Goal: Find specific page/section: Find specific page/section

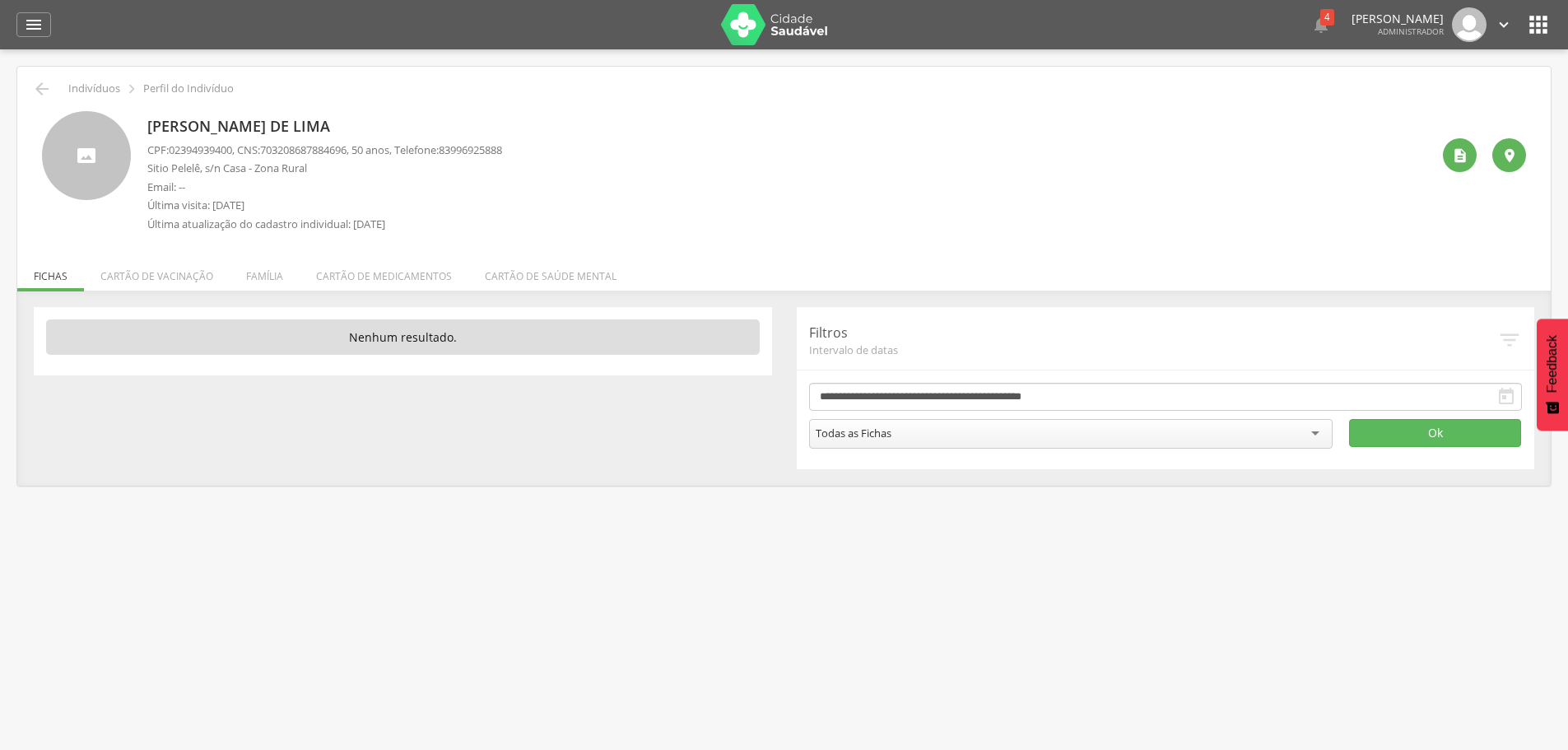
click at [1455, 179] on div " " at bounding box center [1478, 176] width 96 height 129
click at [1459, 163] on icon "" at bounding box center [1459, 156] width 17 height 17
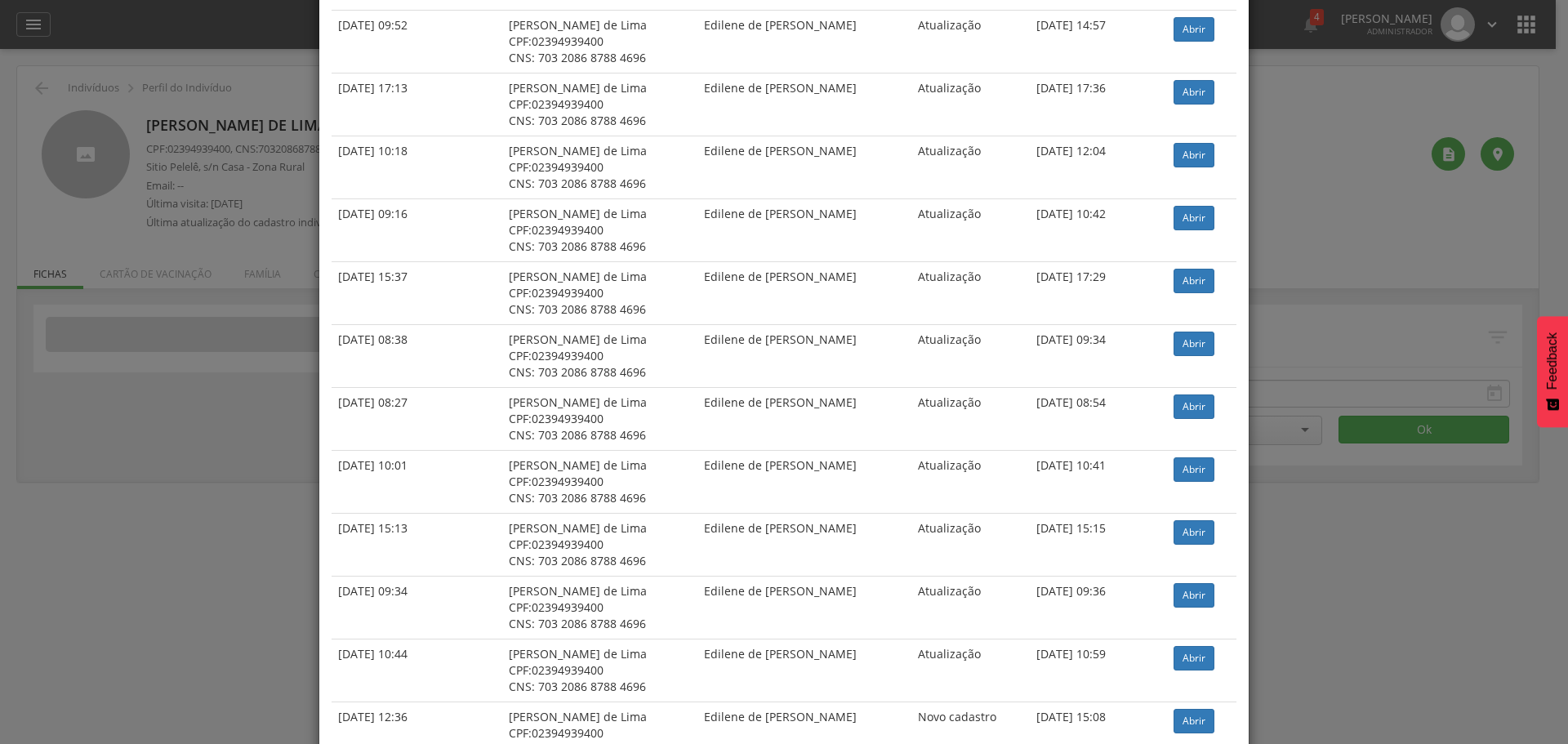
scroll to position [2443, 0]
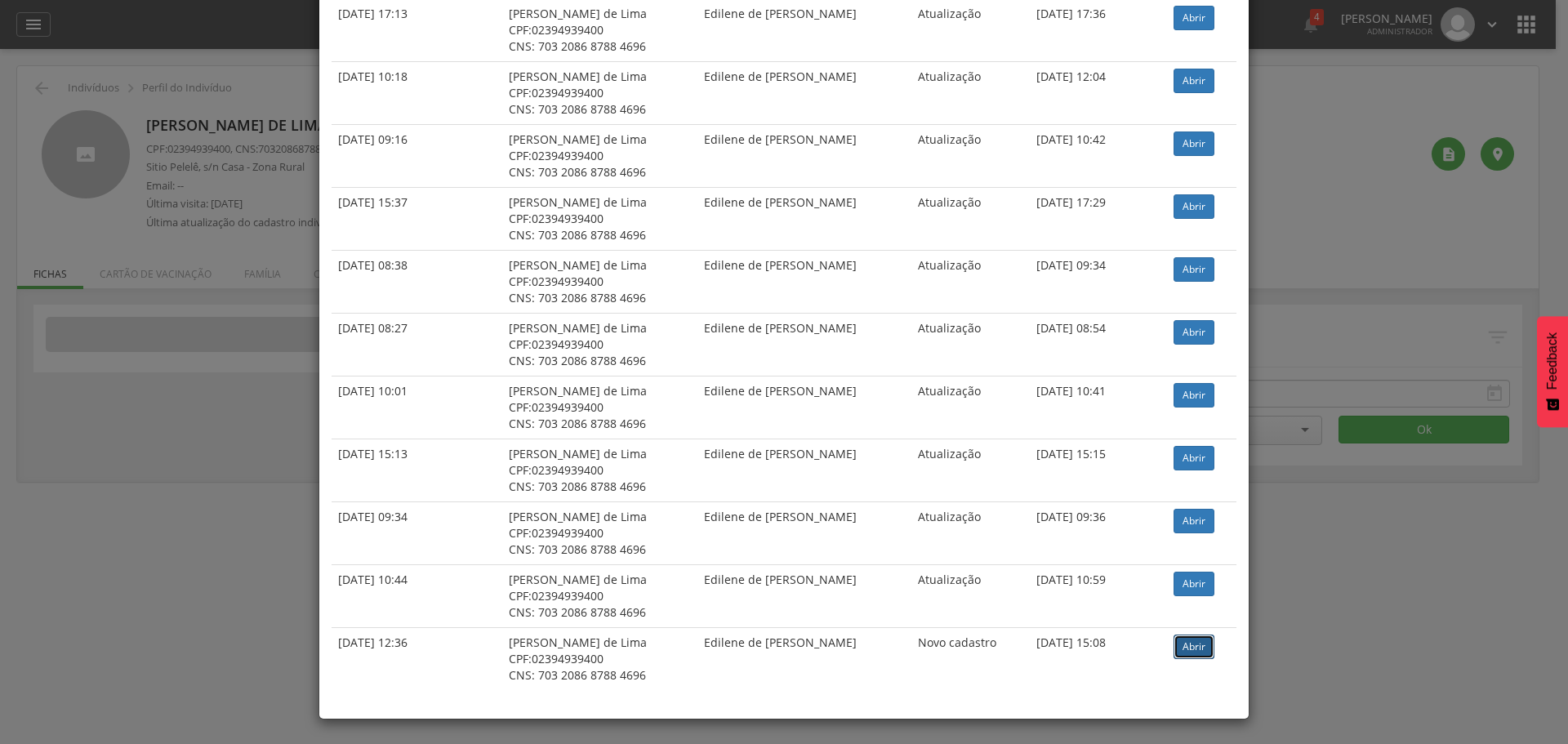
click at [1175, 644] on link "Abrir" at bounding box center [1194, 646] width 41 height 25
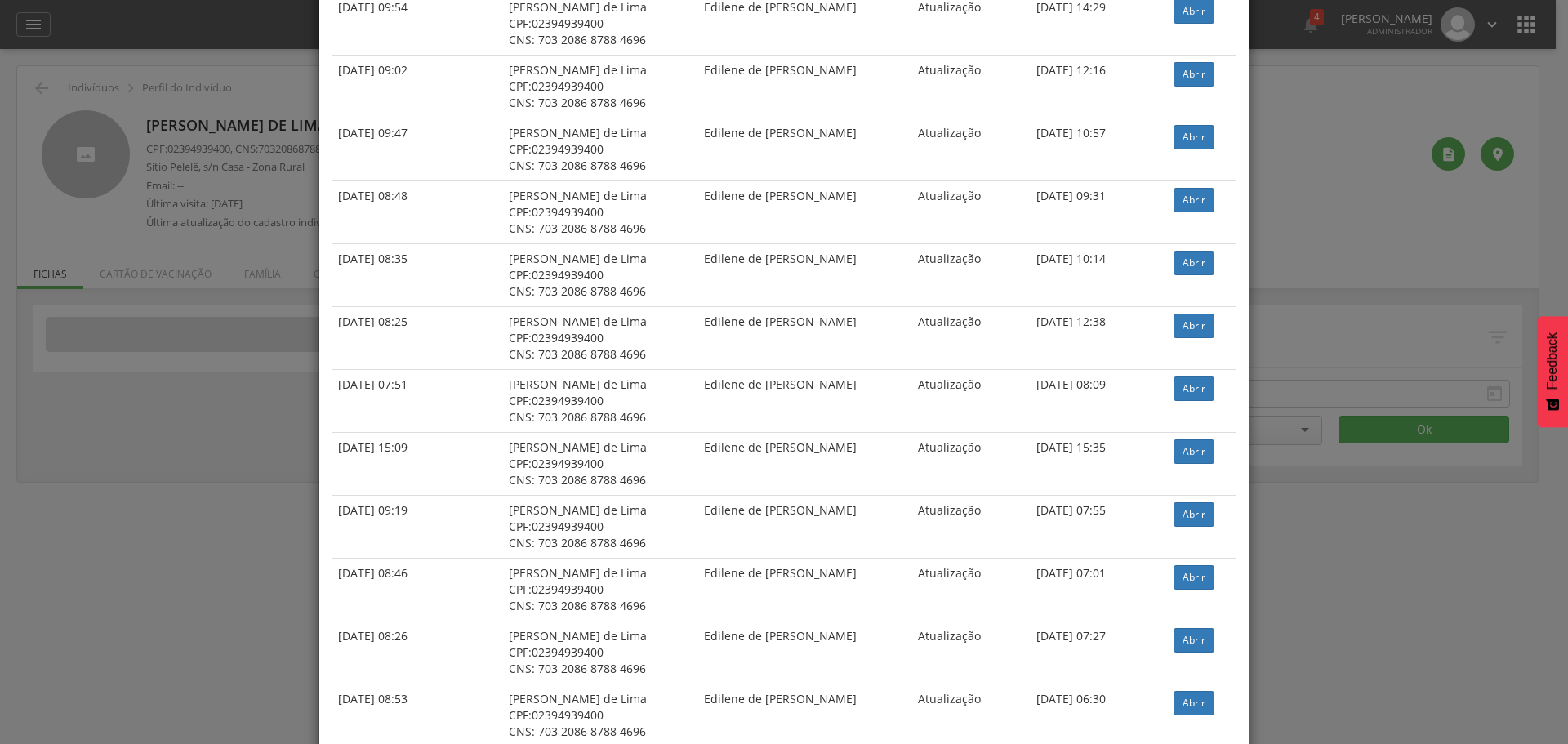
scroll to position [0, 0]
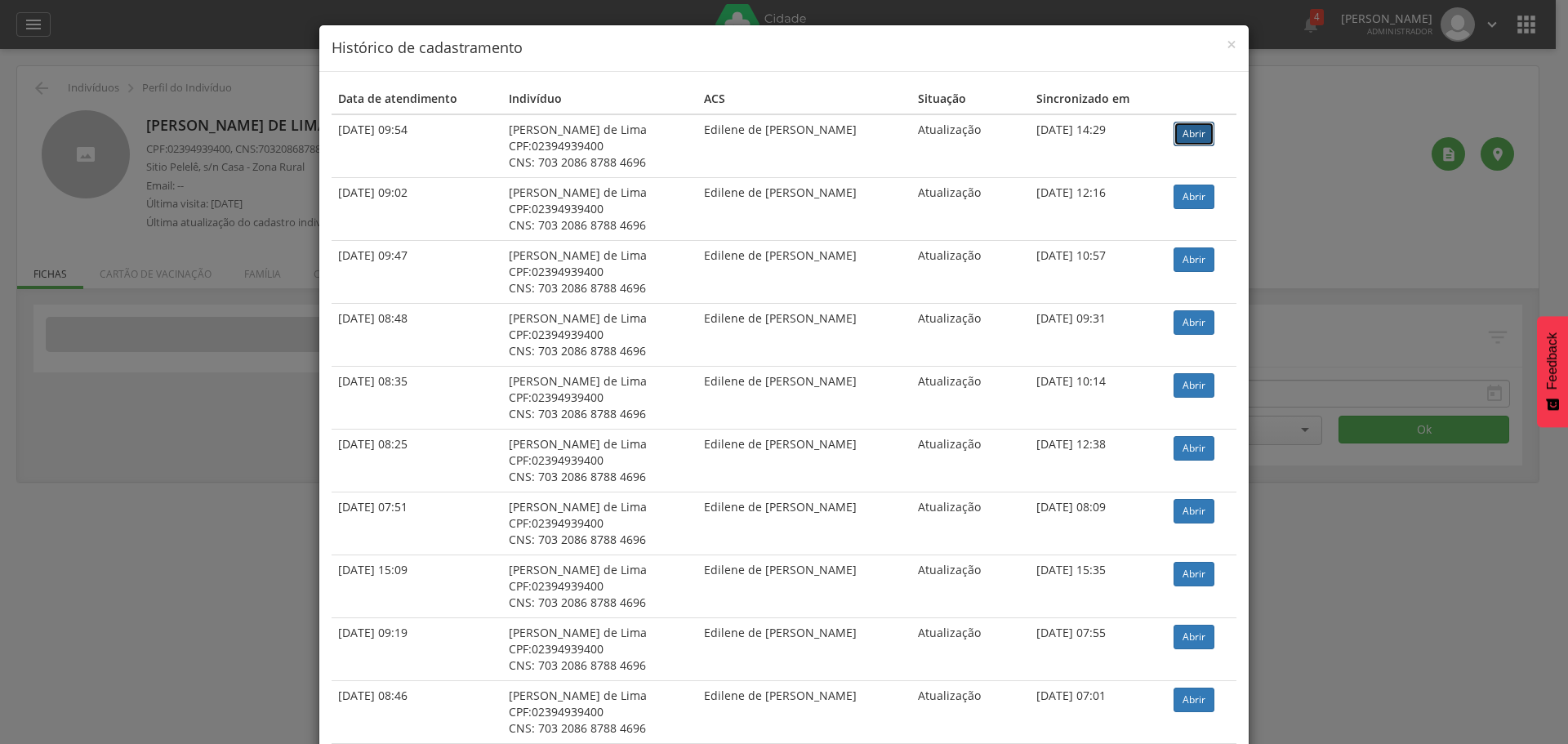
click at [1187, 141] on link "Abrir" at bounding box center [1194, 133] width 41 height 25
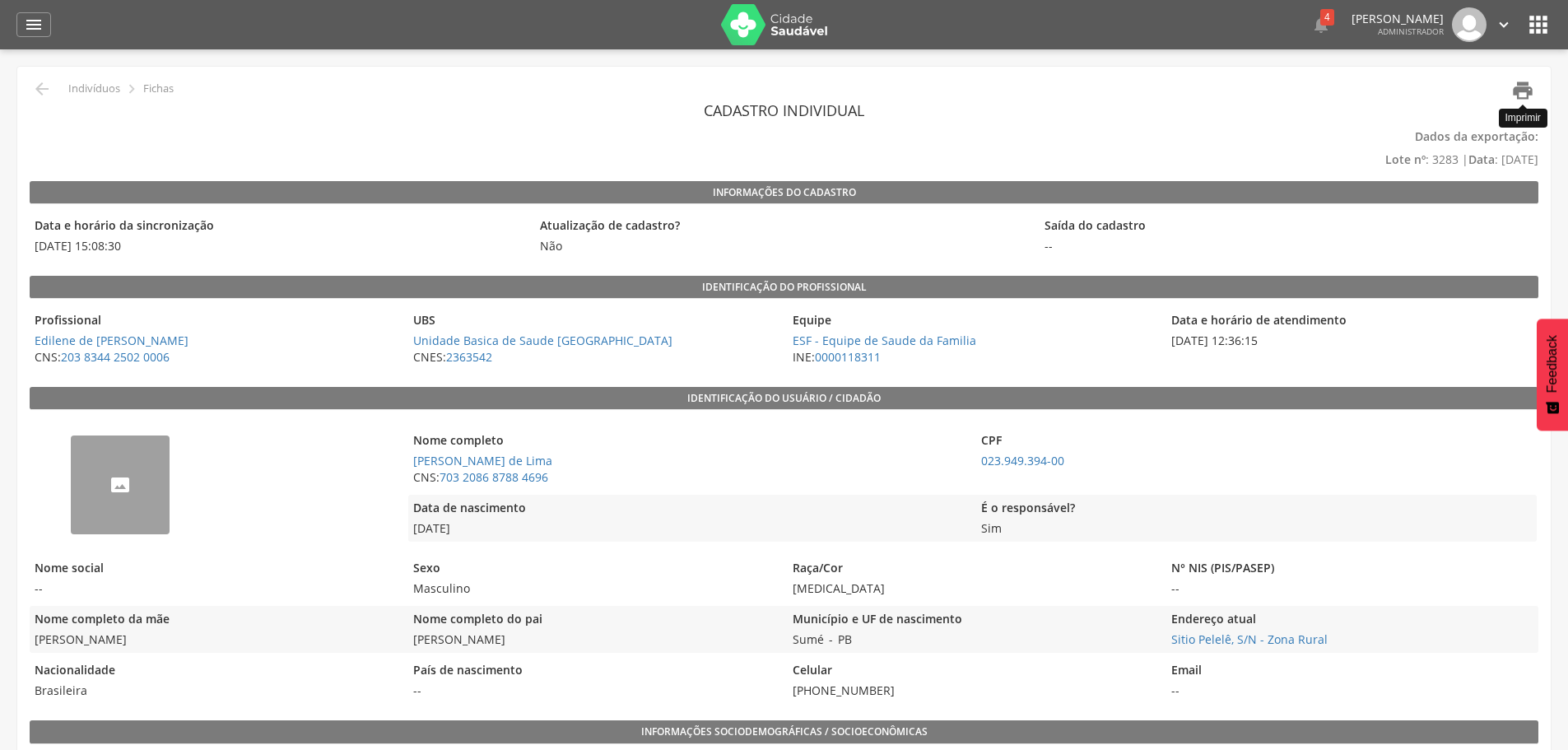
click at [1522, 87] on icon "" at bounding box center [1522, 90] width 23 height 23
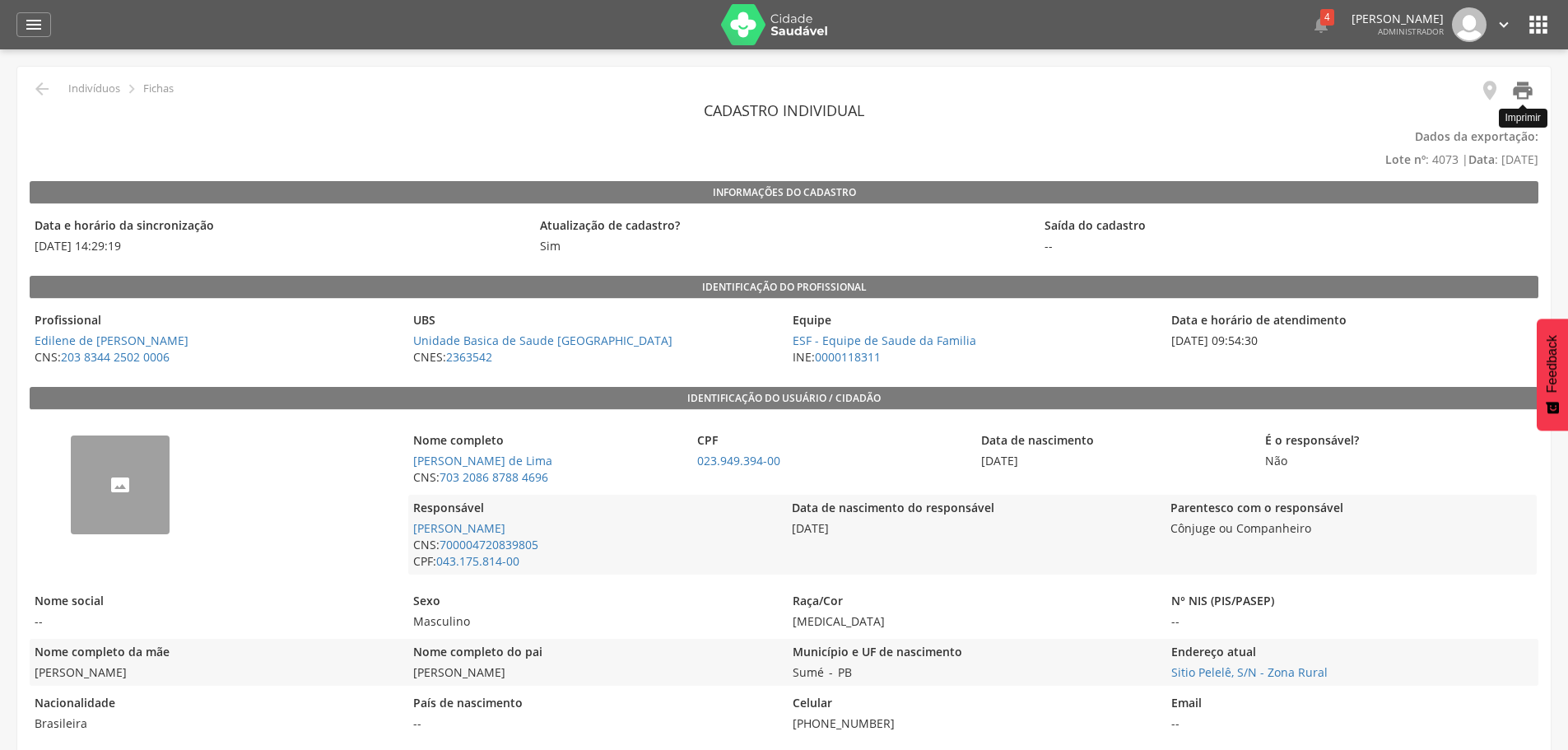
click at [1529, 95] on icon "" at bounding box center [1522, 90] width 23 height 23
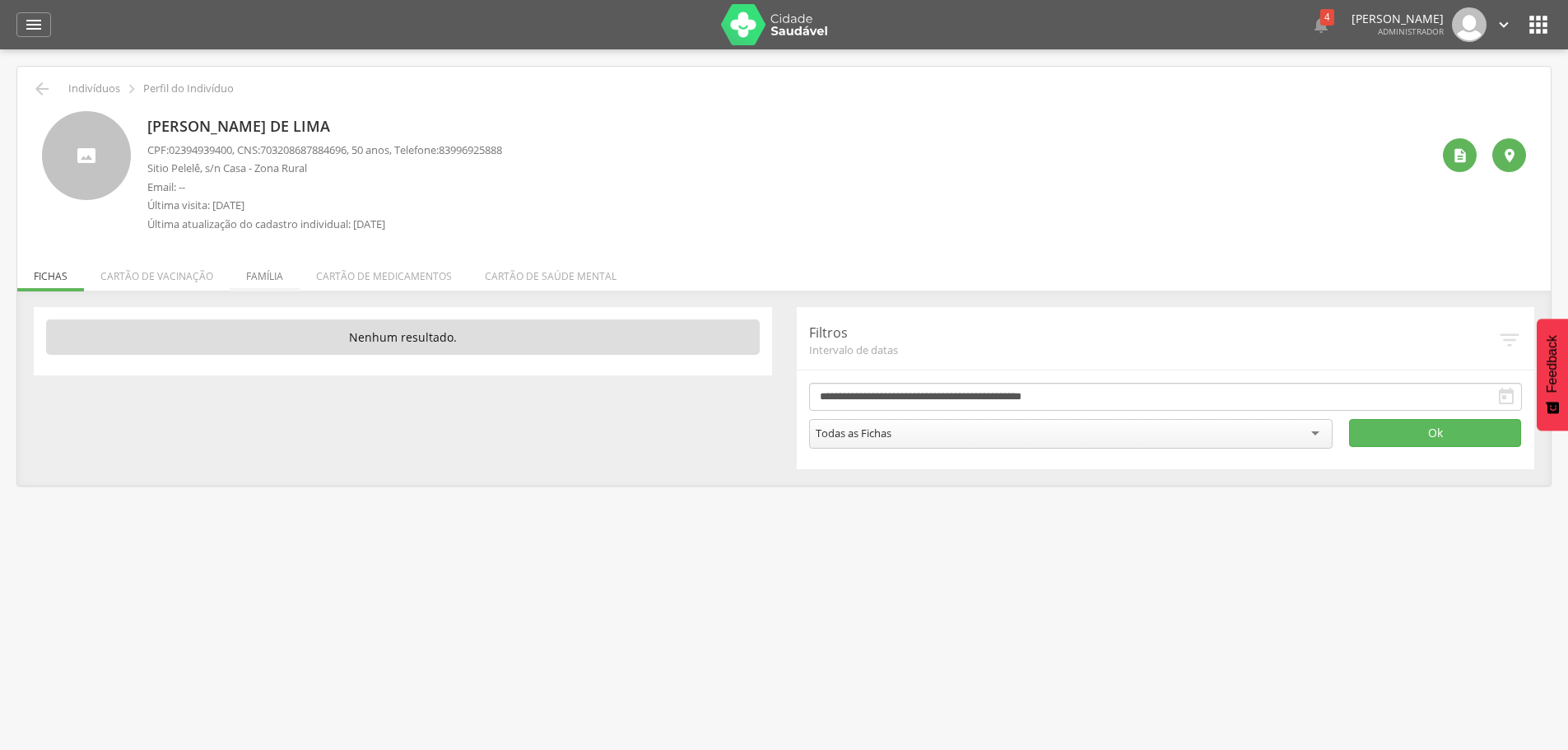
click at [261, 280] on li "Família" at bounding box center [265, 272] width 70 height 39
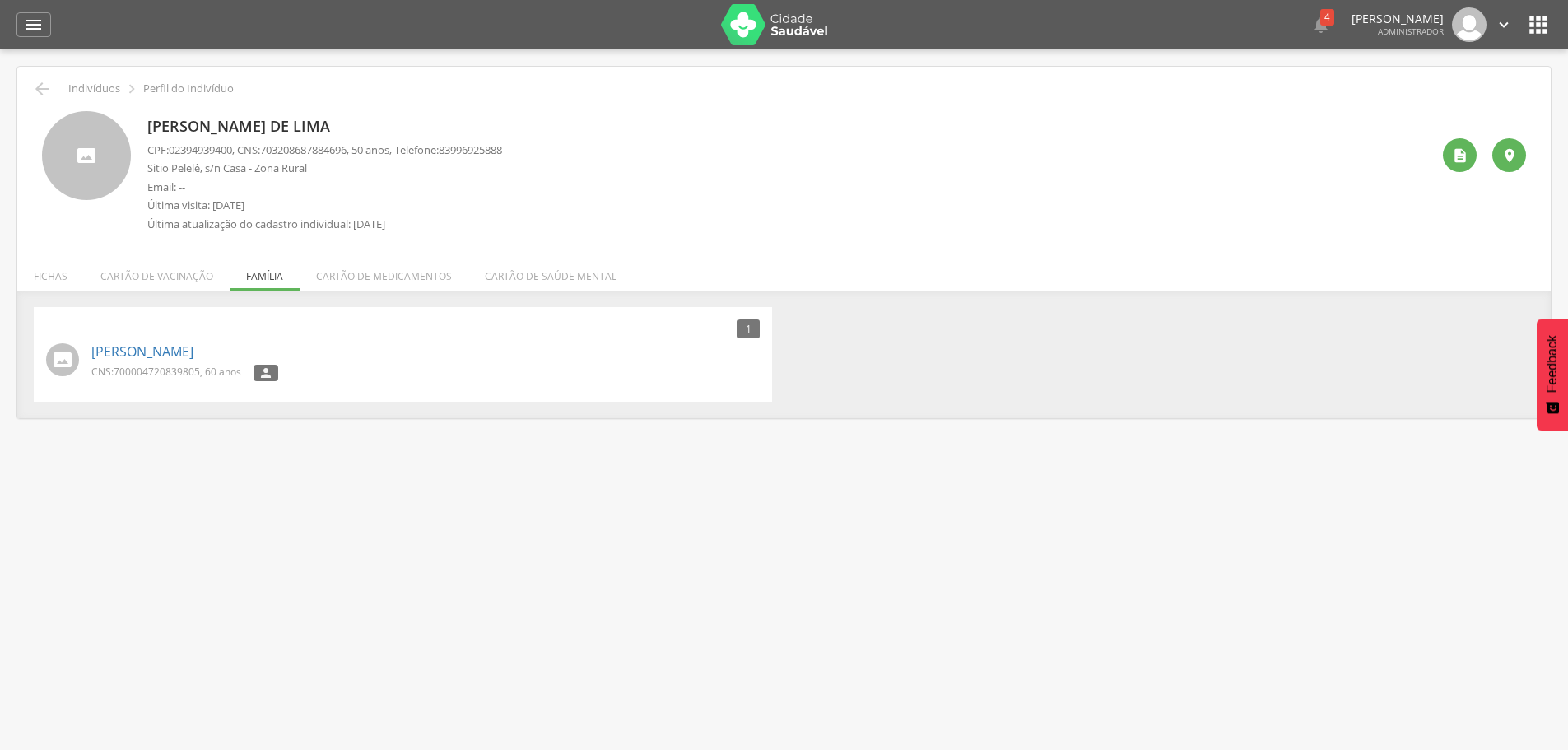
click at [1260, 293] on div "1 Nenhum outro membro da família cadastrado. Maria da Guia Costa CNS: 700004720…" at bounding box center [784, 354] width 1533 height 128
